Goal: Information Seeking & Learning: Learn about a topic

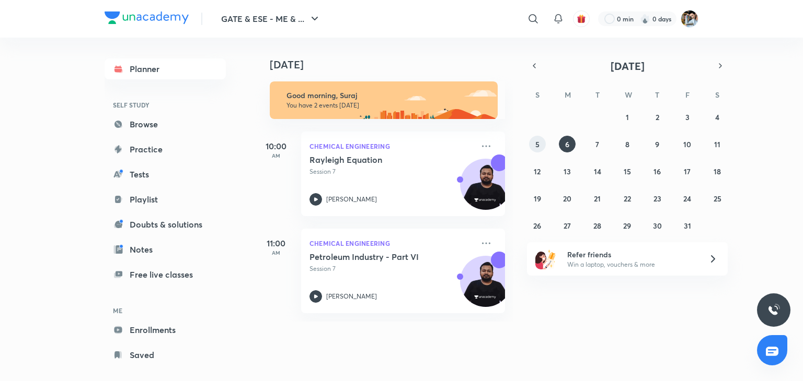
click at [535, 142] on abbr "5" at bounding box center [537, 145] width 4 height 10
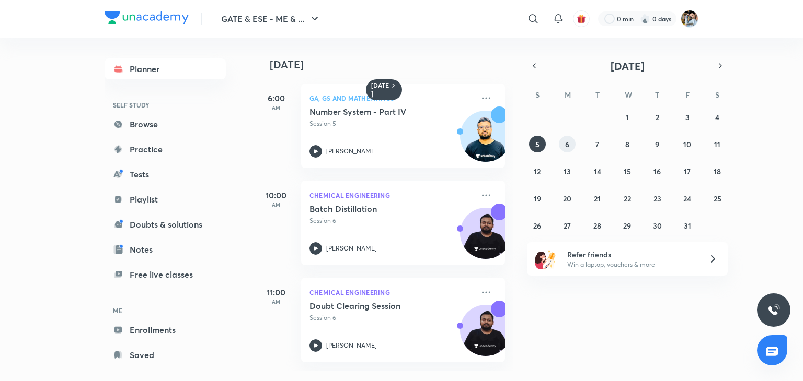
click at [567, 145] on abbr "6" at bounding box center [567, 145] width 4 height 10
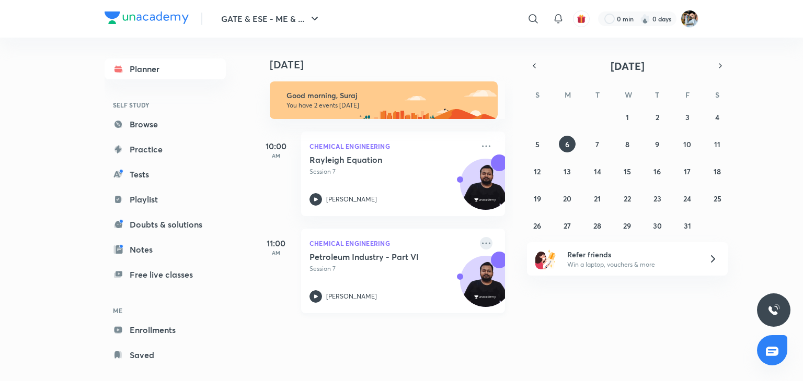
click at [480, 246] on icon at bounding box center [486, 243] width 13 height 13
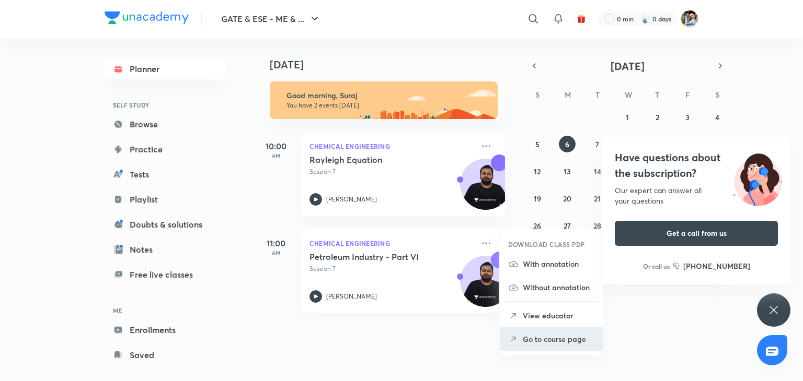
click at [545, 336] on p "Go to course page" at bounding box center [559, 339] width 72 height 11
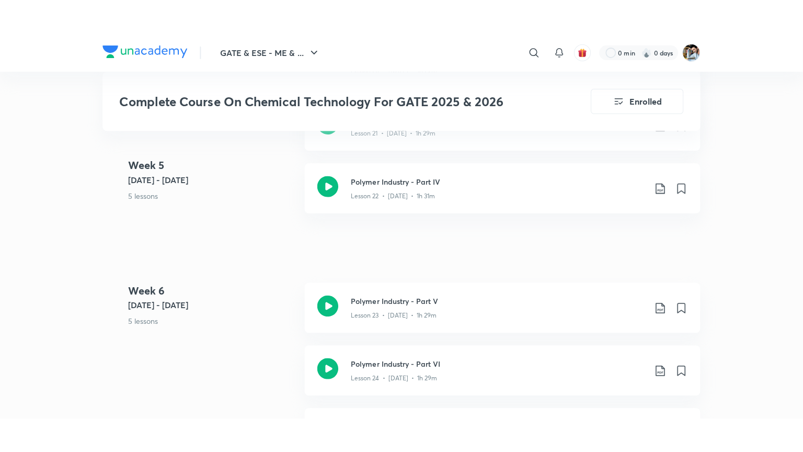
scroll to position [2143, 0]
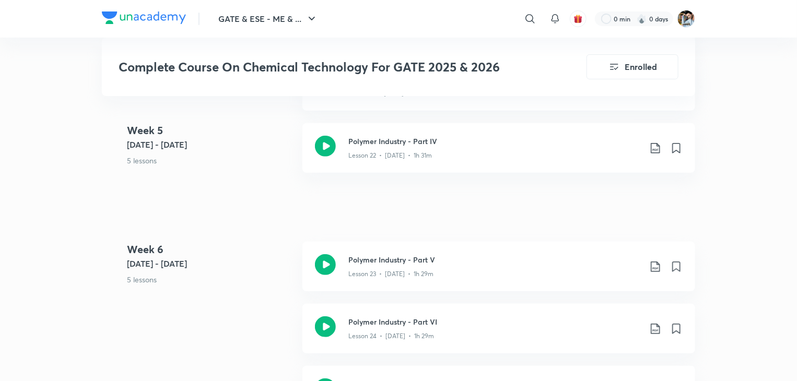
click at [525, 209] on div "Complete Course On Chemical Technology For GATE 2025 & 2026 Enrolled GATE & ESE…" at bounding box center [399, 282] width 594 height 4733
click at [489, 270] on div "Lesson 23 • [DATE] • 1h 29m" at bounding box center [495, 272] width 293 height 14
